Goal: Navigation & Orientation: Find specific page/section

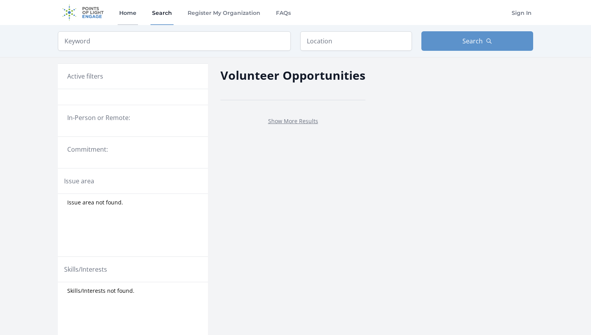
click at [132, 16] on link "Home" at bounding box center [128, 12] width 20 height 25
click at [132, 13] on link "Home" at bounding box center [128, 12] width 20 height 25
click at [129, 16] on link "Home" at bounding box center [128, 12] width 20 height 25
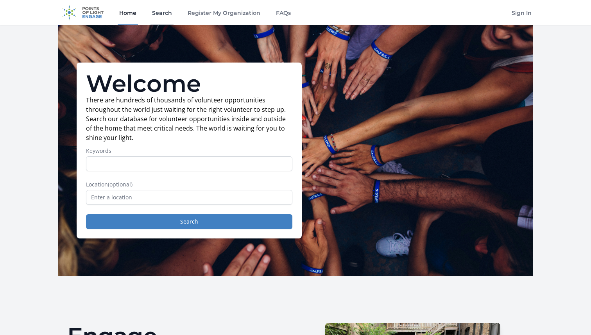
click at [166, 12] on link "Search" at bounding box center [161, 12] width 23 height 25
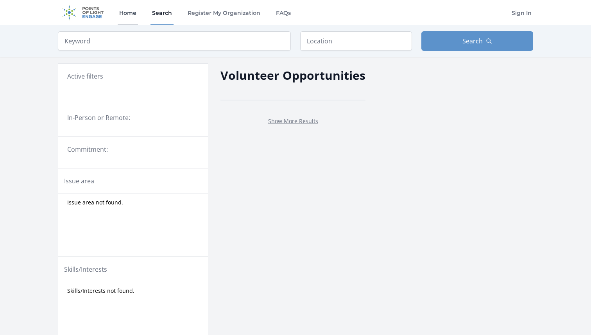
click at [129, 13] on link "Home" at bounding box center [128, 12] width 20 height 25
